Goal: Task Accomplishment & Management: Manage account settings

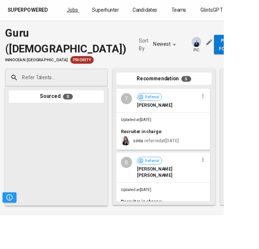
click at [86, 14] on span "Jobs" at bounding box center [83, 11] width 13 height 7
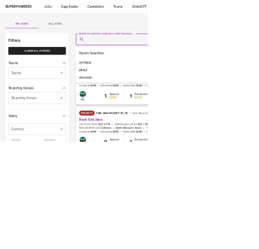
click at [97, 43] on span "All Jobs" at bounding box center [97, 41] width 50 height 9
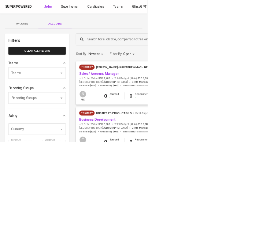
type input "allied"
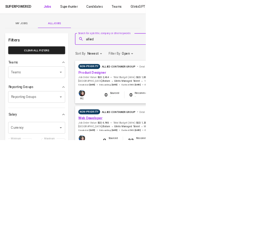
click at [170, 208] on link "Web Developer" at bounding box center [160, 210] width 43 height 7
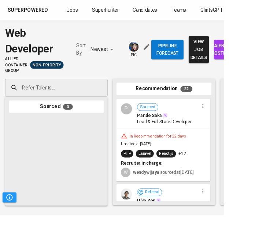
click at [257, 66] on span "talent roster" at bounding box center [260, 57] width 12 height 18
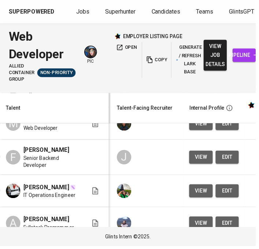
click at [198, 196] on span "view" at bounding box center [204, 193] width 12 height 9
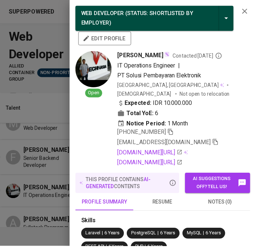
click at [135, 197] on button "profile summary" at bounding box center [105, 205] width 59 height 18
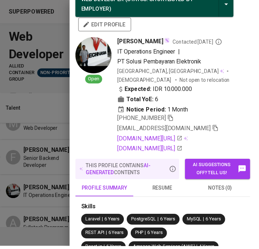
click at [215, 129] on icon "button" at bounding box center [218, 129] width 7 height 7
